Goal: Transaction & Acquisition: Subscribe to service/newsletter

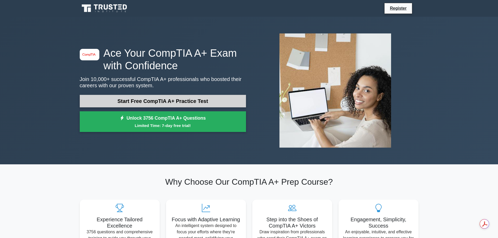
click at [213, 98] on link "Start Free CompTIA A+ Practice Test" at bounding box center [163, 101] width 166 height 13
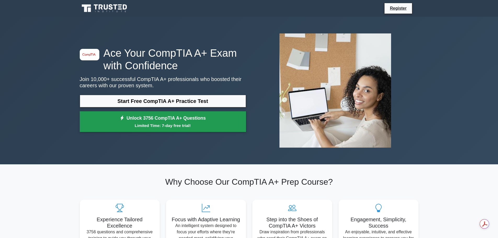
click at [204, 124] on small "Limited Time: 7-day free trial!" at bounding box center [162, 126] width 153 height 6
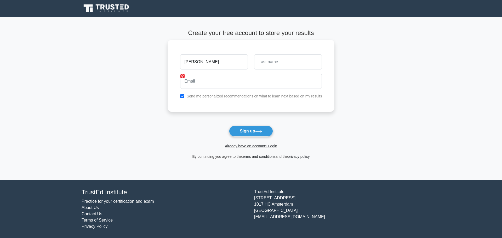
type input "Cora"
type input "Germany"
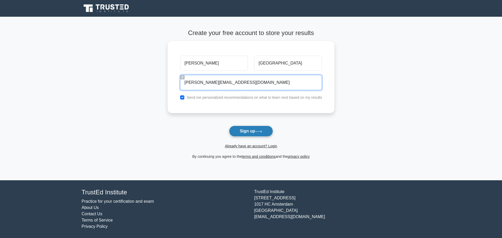
type input "cora.germany@gmail.com"
click at [253, 131] on button "Sign up" at bounding box center [251, 131] width 44 height 11
